Goal: Information Seeking & Learning: Learn about a topic

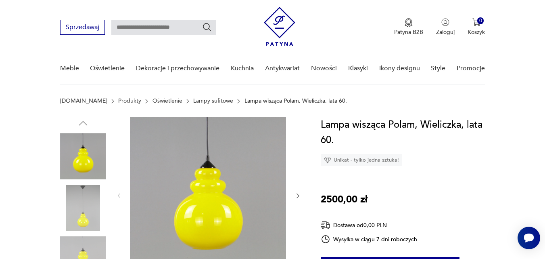
scroll to position [65, 0]
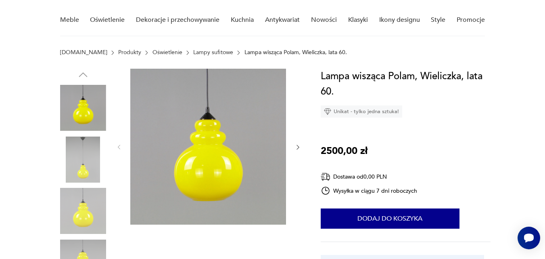
click at [89, 198] on img at bounding box center [83, 211] width 46 height 46
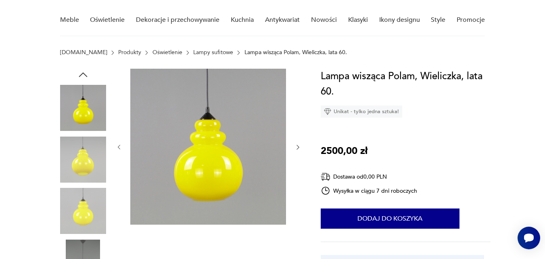
click at [295, 153] on div at bounding box center [209, 147] width 186 height 157
click at [301, 145] on icon "button" at bounding box center [297, 147] width 7 height 7
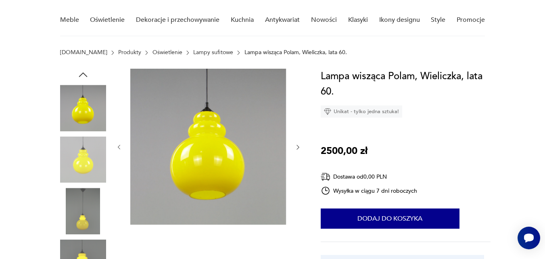
click at [301, 145] on icon "button" at bounding box center [297, 147] width 7 height 7
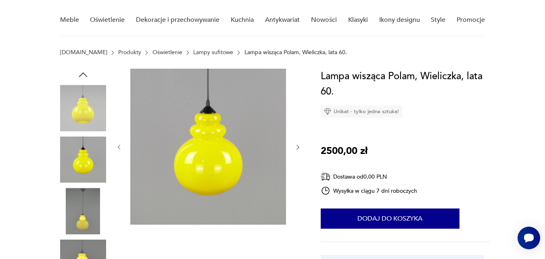
click at [301, 145] on icon "button" at bounding box center [297, 147] width 7 height 7
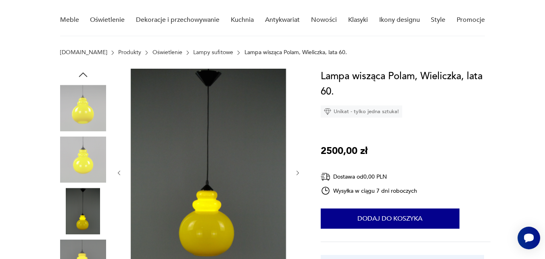
click at [301, 145] on div at bounding box center [209, 173] width 186 height 208
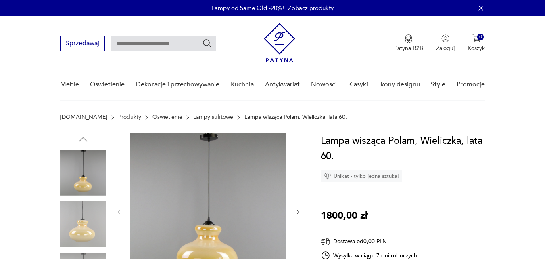
drag, startPoint x: 0, startPoint y: 0, endPoint x: 125, endPoint y: 41, distance: 131.1
click at [125, 41] on input "text" at bounding box center [163, 43] width 105 height 15
type input "*****"
click at [211, 42] on icon "Szukaj" at bounding box center [207, 43] width 10 height 10
type input "*****"
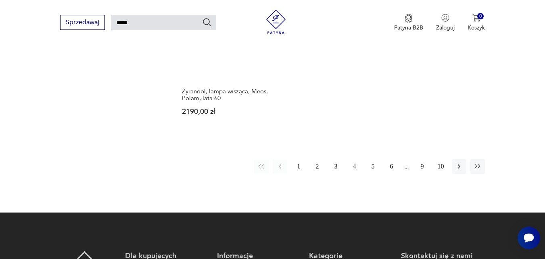
scroll to position [961, 0]
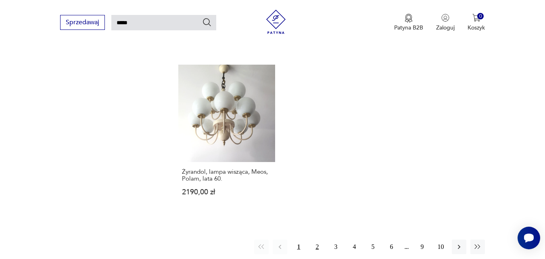
click at [317, 239] on button "2" at bounding box center [317, 246] width 15 height 15
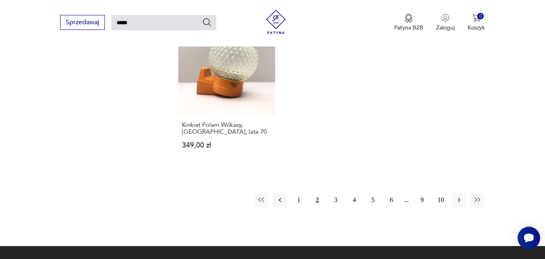
scroll to position [1044, 0]
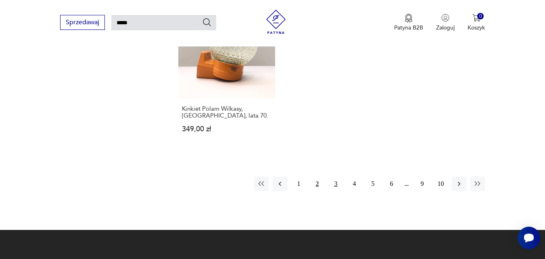
click at [335, 176] on button "3" at bounding box center [335, 183] width 15 height 15
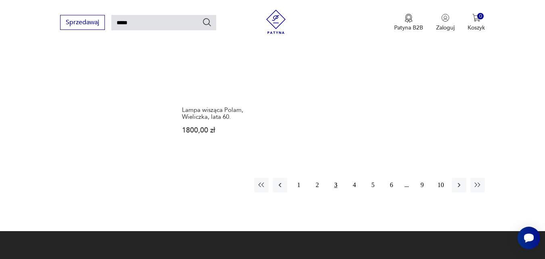
scroll to position [1033, 0]
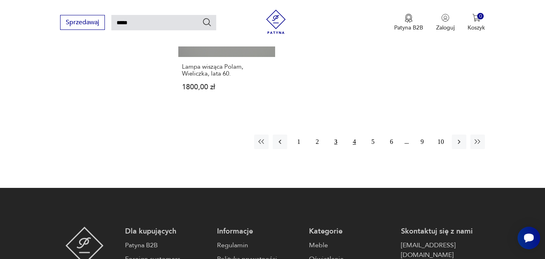
click at [357, 134] on button "4" at bounding box center [354, 141] width 15 height 15
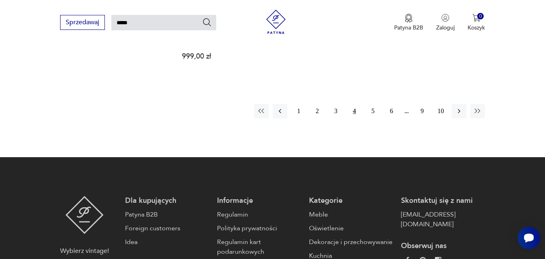
scroll to position [1077, 0]
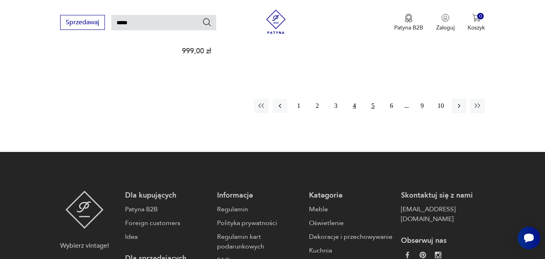
click at [372, 100] on button "5" at bounding box center [372, 105] width 15 height 15
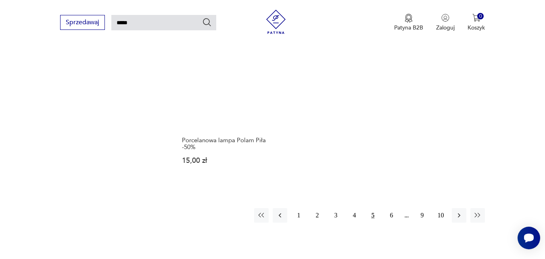
scroll to position [990, 0]
